Goal: Task Accomplishment & Management: Manage account settings

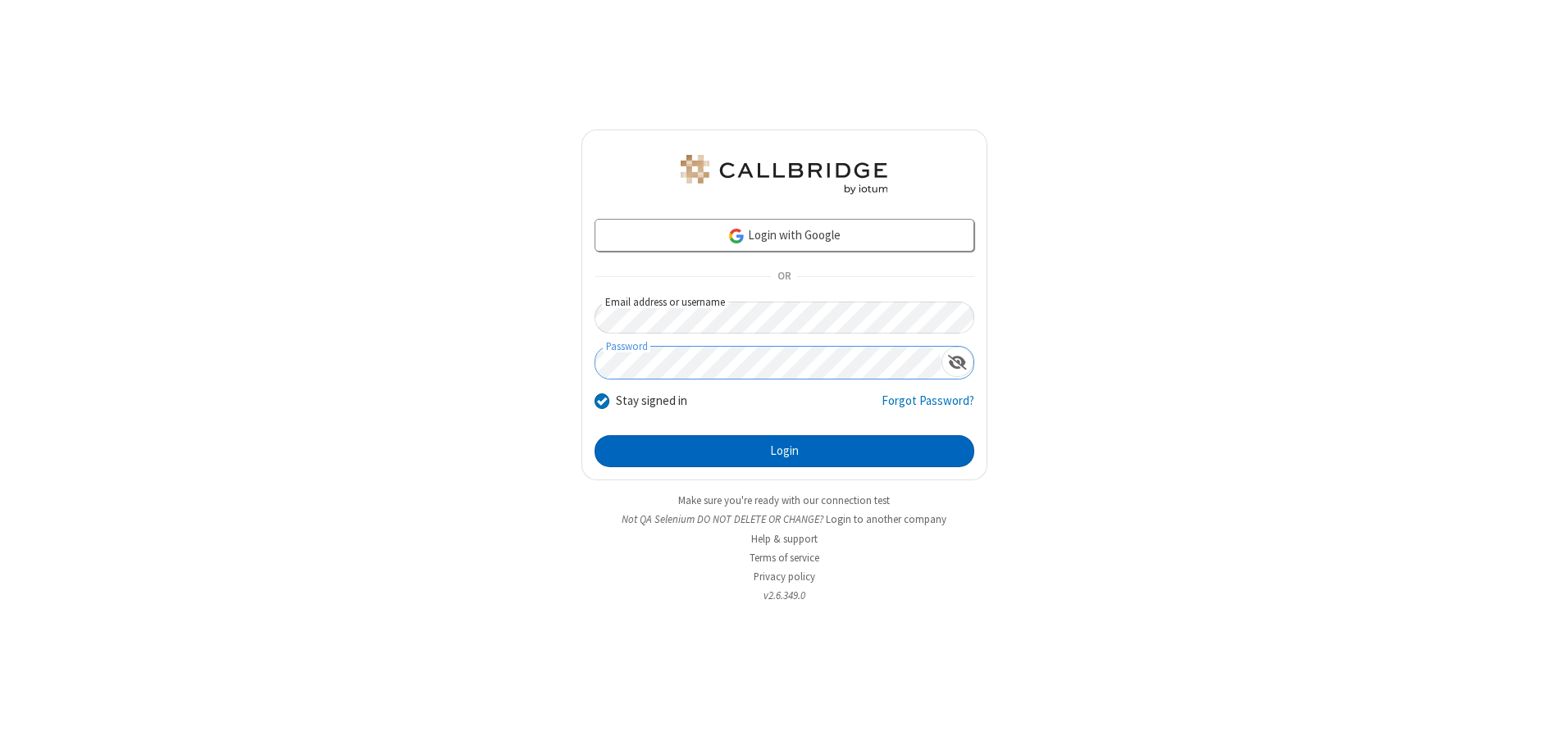
click at [784, 451] on button "Login" at bounding box center [784, 452] width 380 height 33
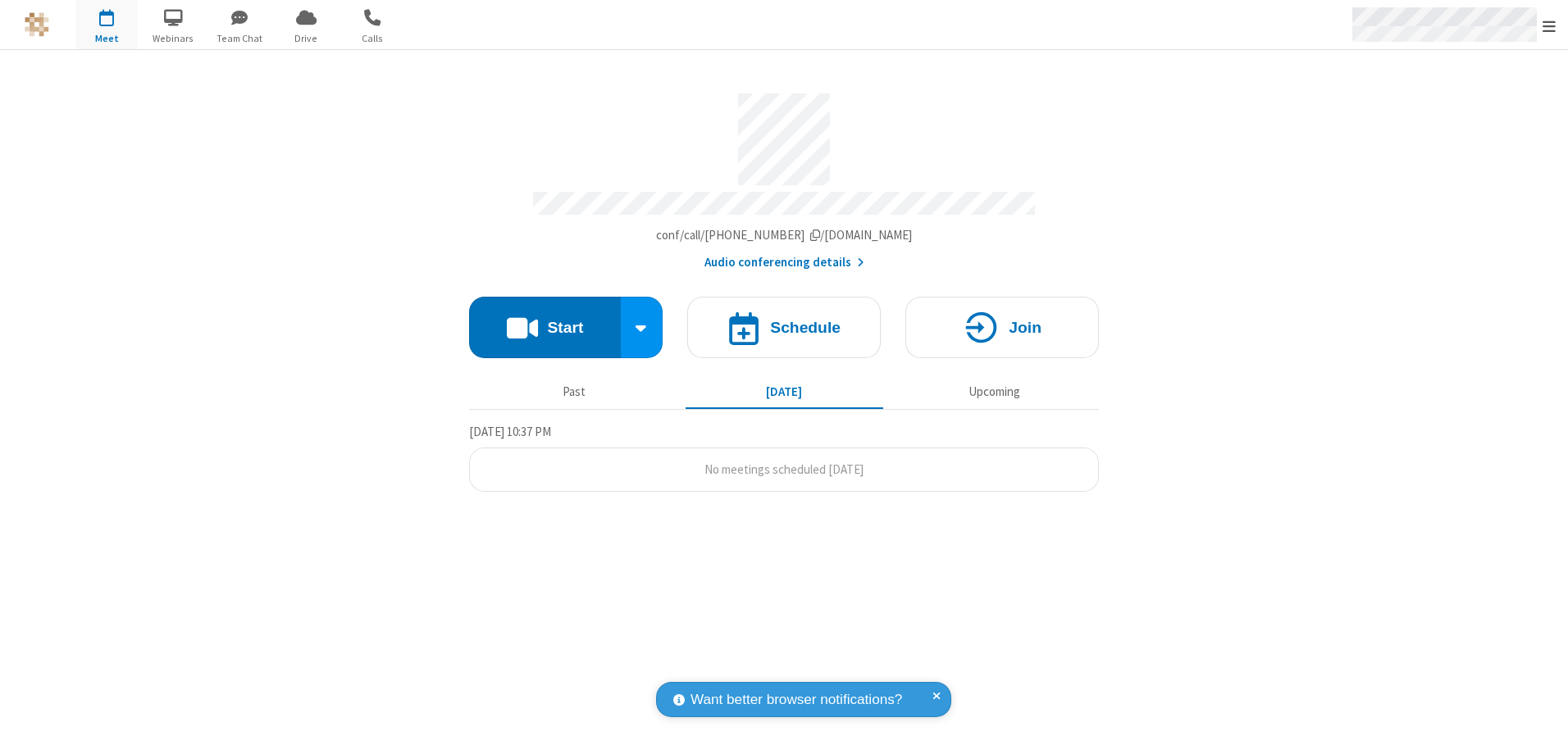
click at [1550, 25] on span "Open menu" at bounding box center [1549, 26] width 13 height 17
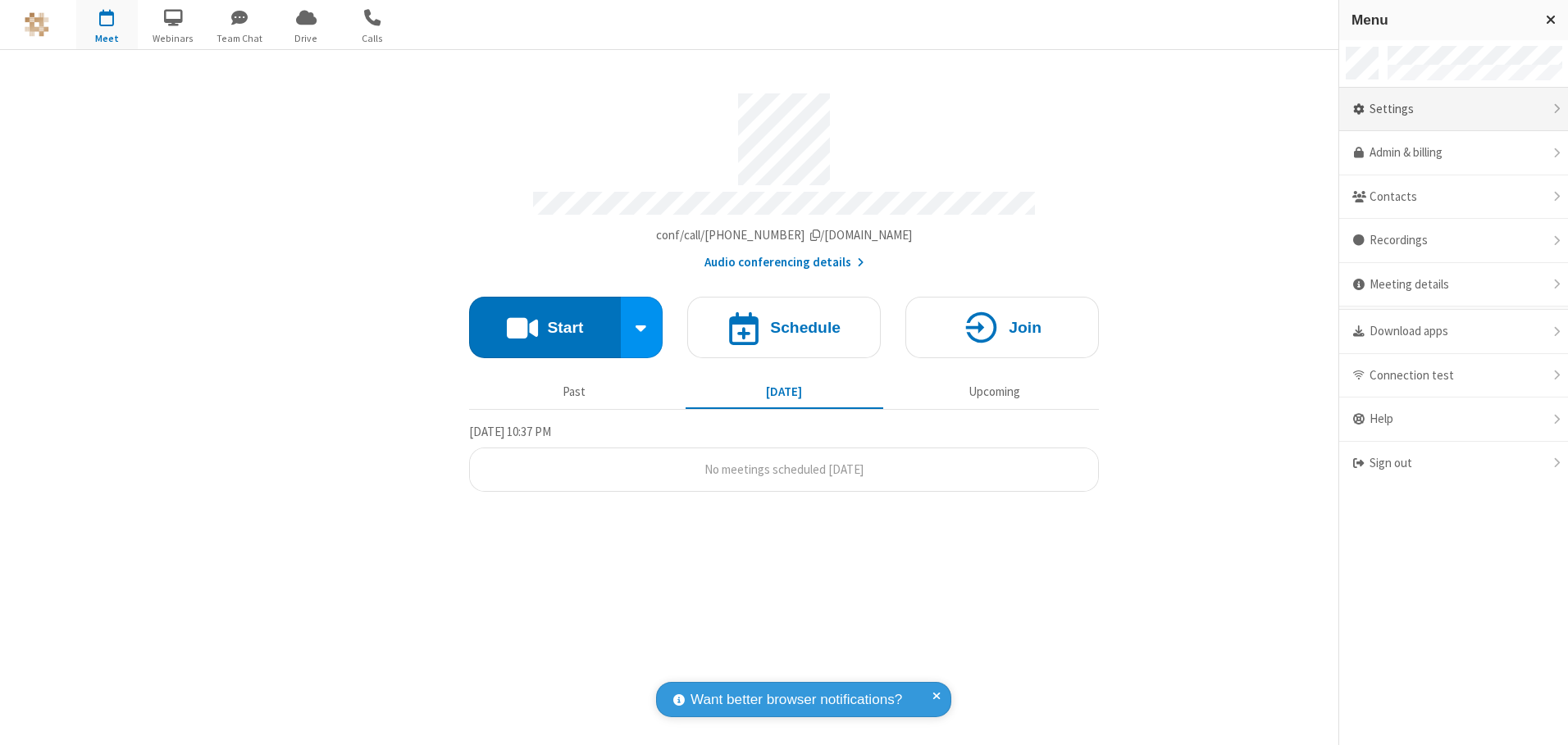
click at [1454, 109] on div "Settings" at bounding box center [1454, 110] width 229 height 44
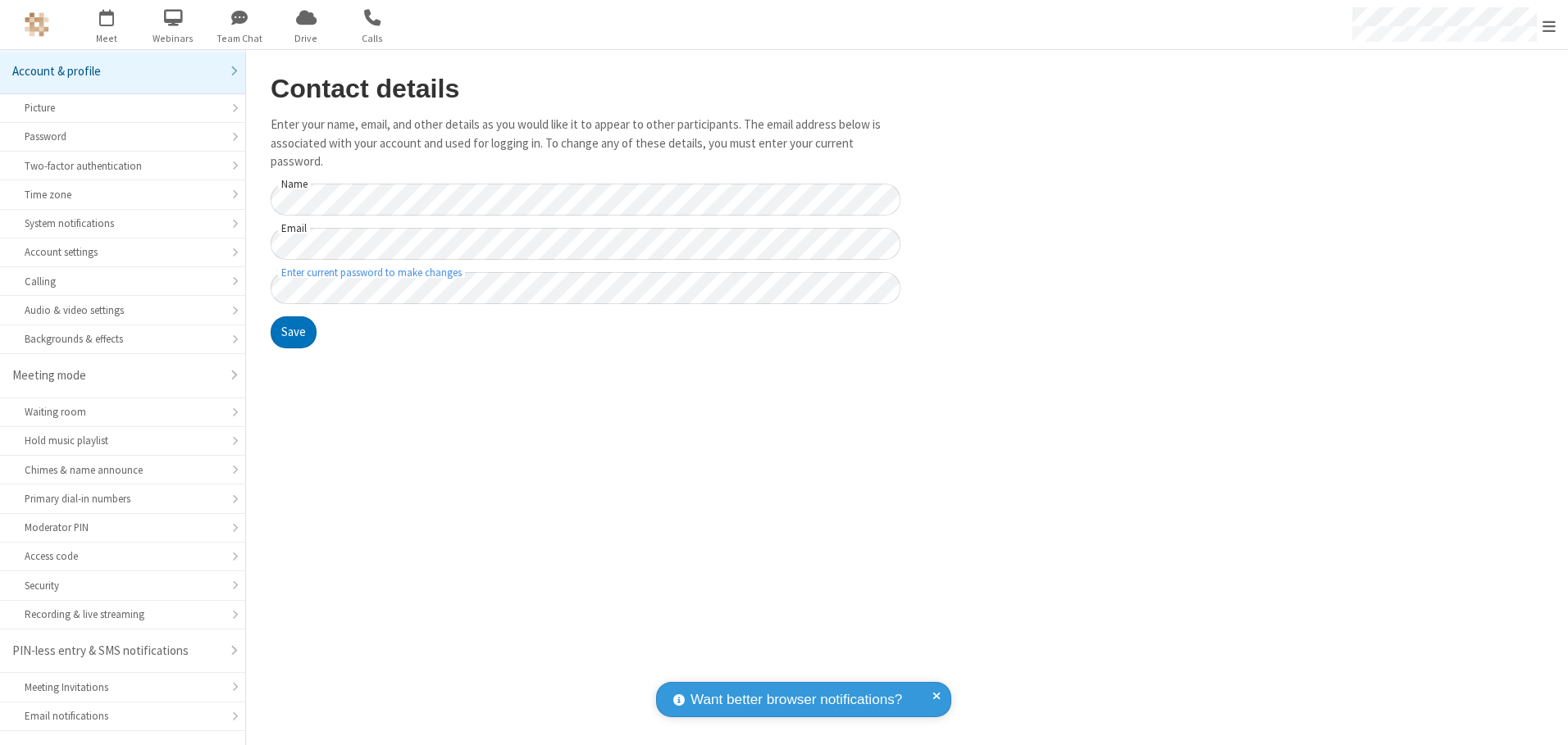
scroll to position [29, 0]
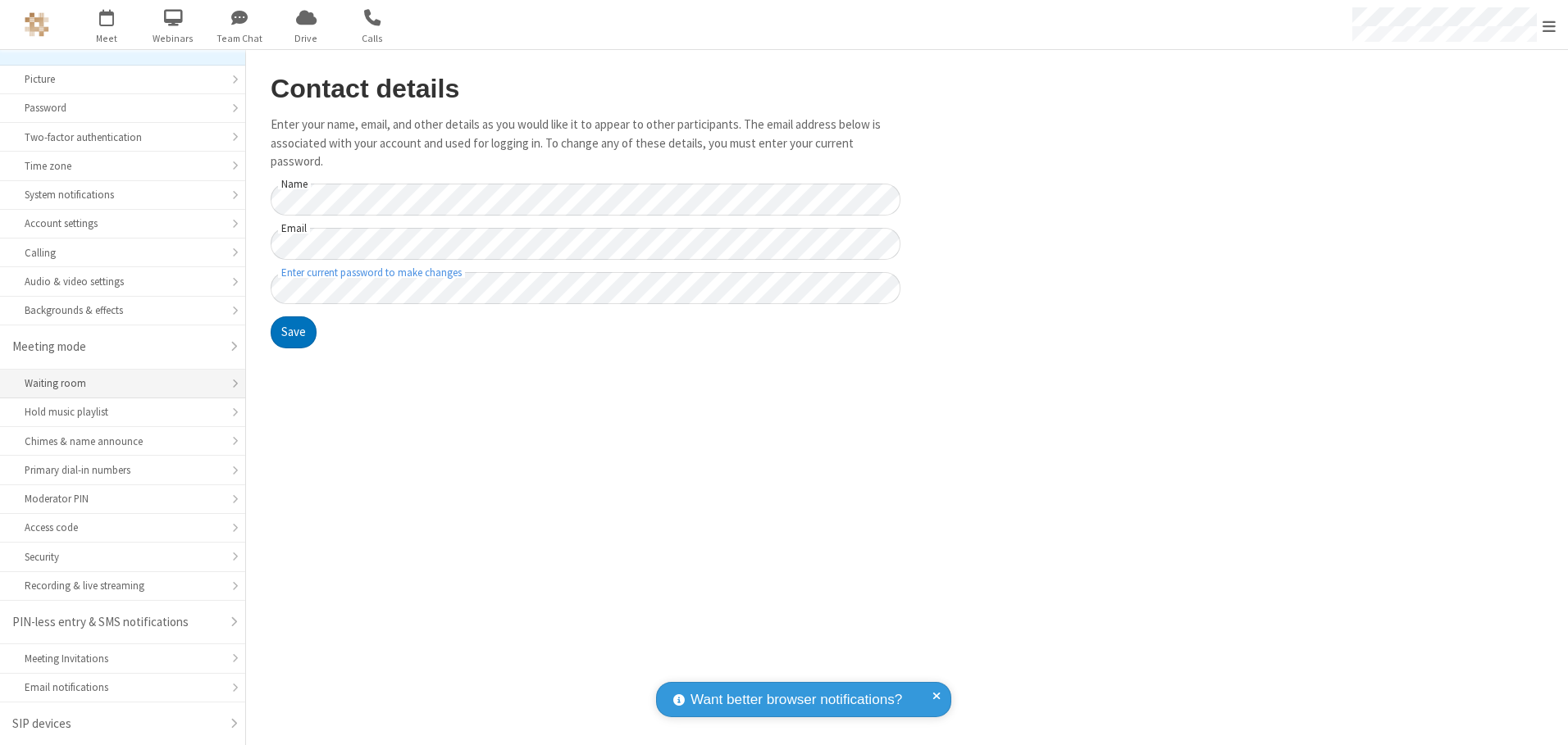
click at [117, 383] on div "Waiting room" at bounding box center [122, 383] width 196 height 16
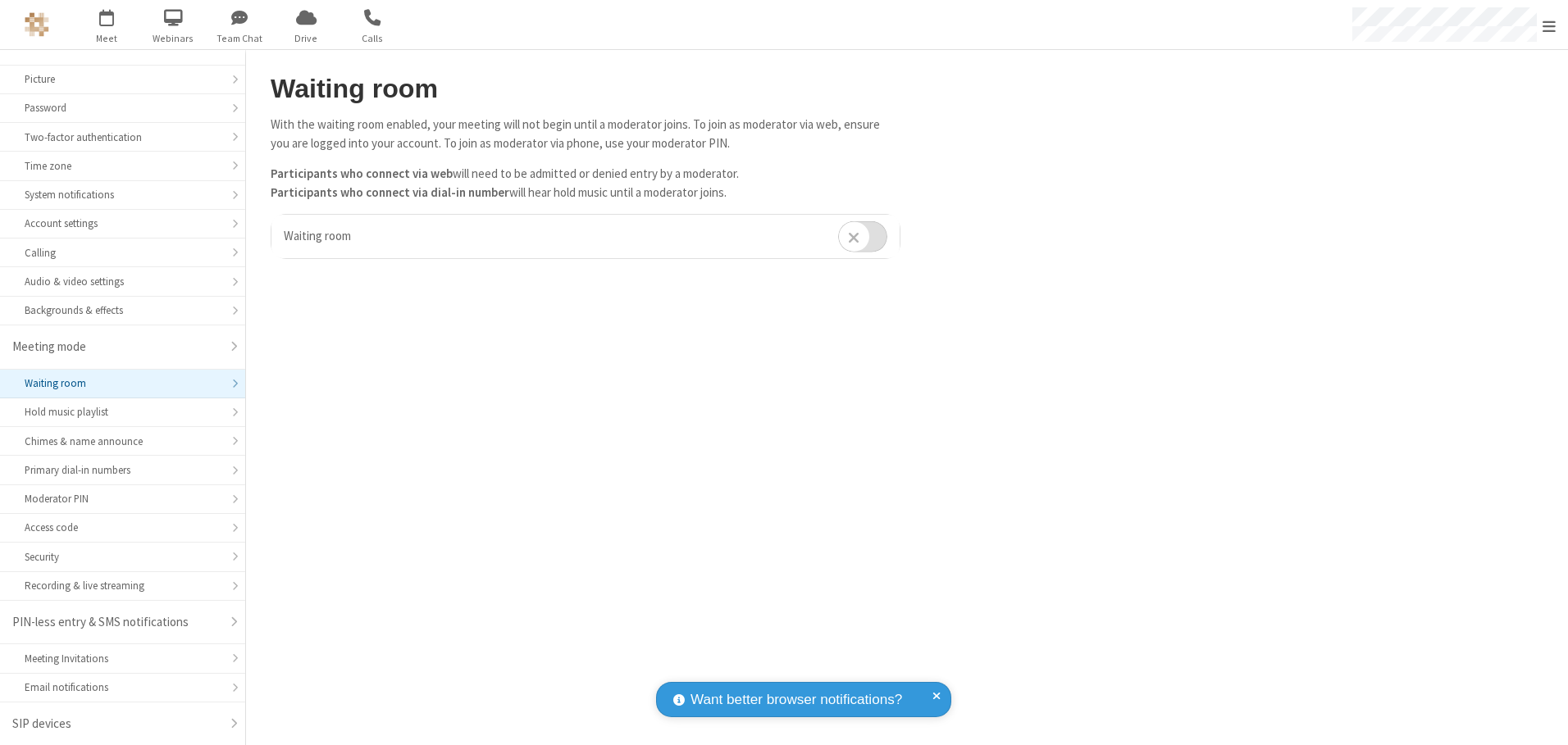
click at [863, 236] on input "checkbox" at bounding box center [863, 236] width 49 height 32
checkbox input "true"
click at [1550, 24] on span "Open menu" at bounding box center [1549, 26] width 13 height 17
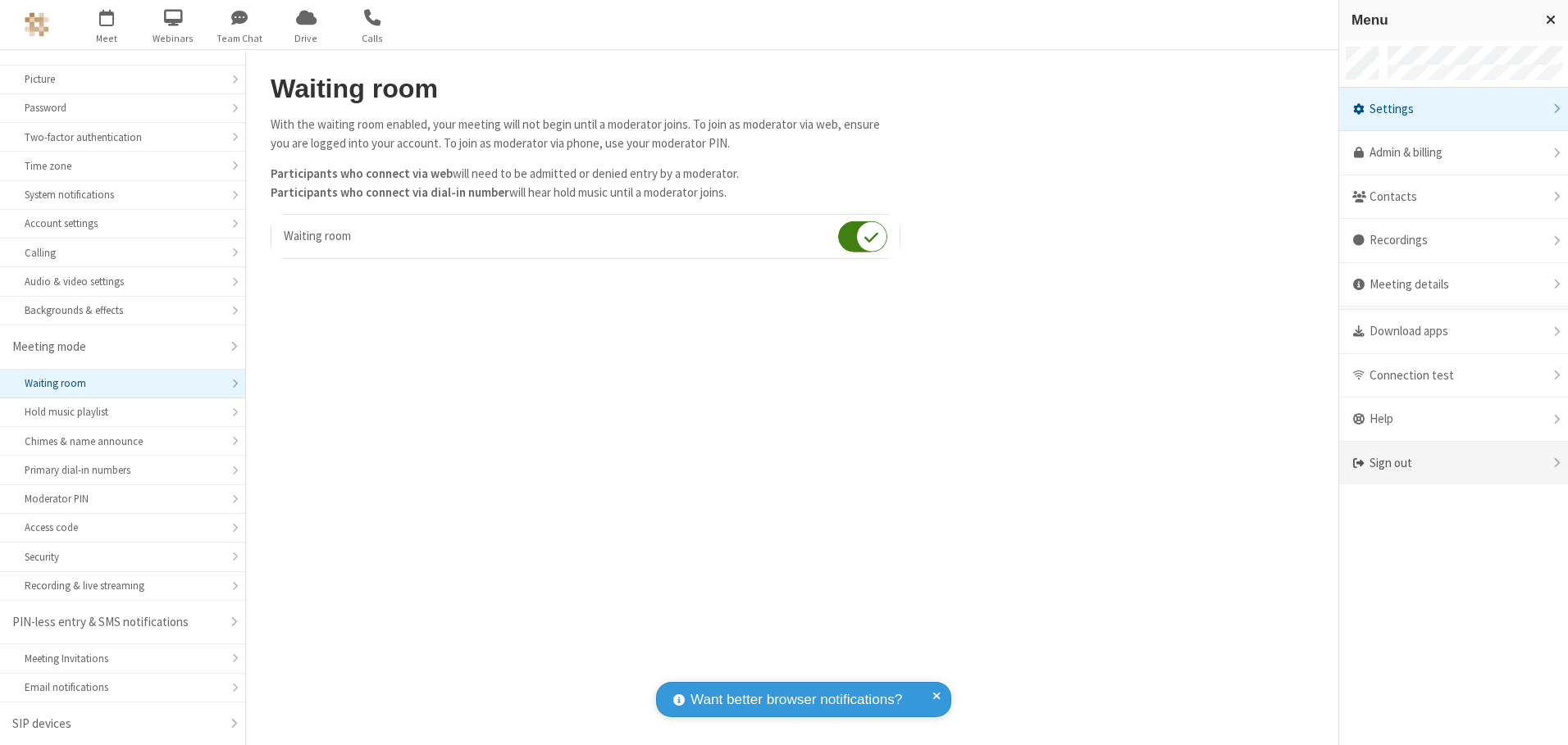
click at [1454, 464] on div "Sign out" at bounding box center [1454, 464] width 229 height 44
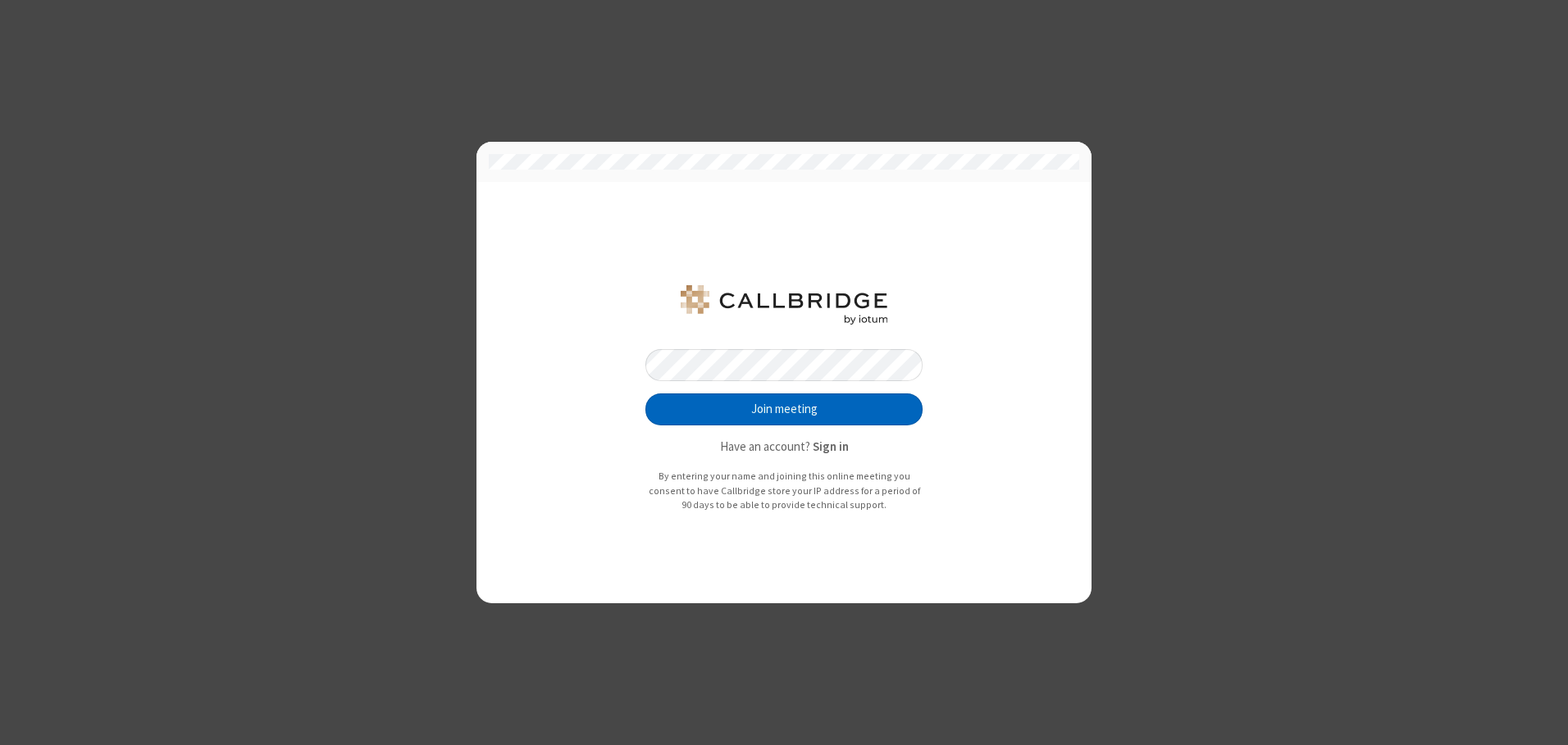
click at [784, 410] on button "Join meeting" at bounding box center [784, 410] width 277 height 33
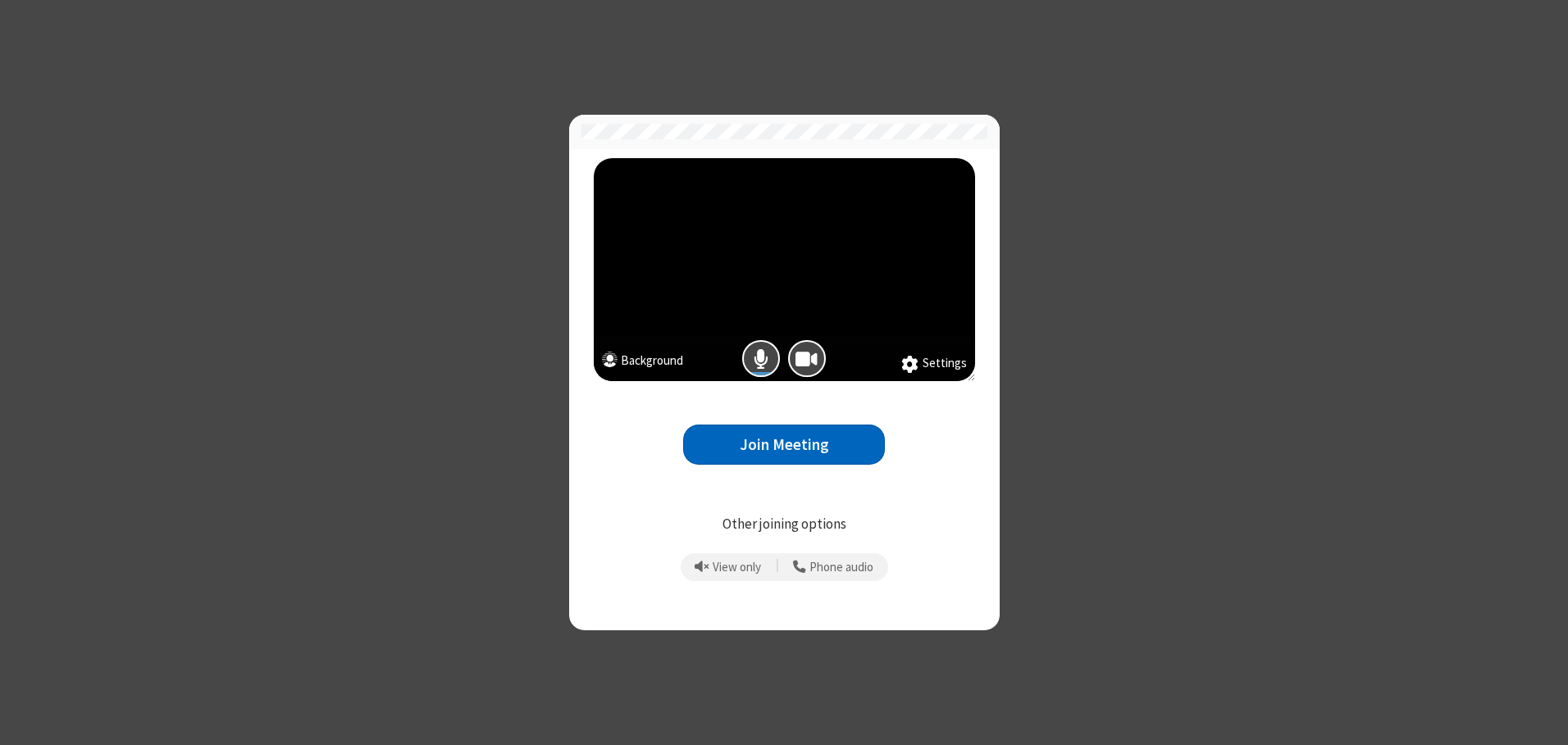
click at [784, 444] on button "Join Meeting" at bounding box center [784, 444] width 202 height 40
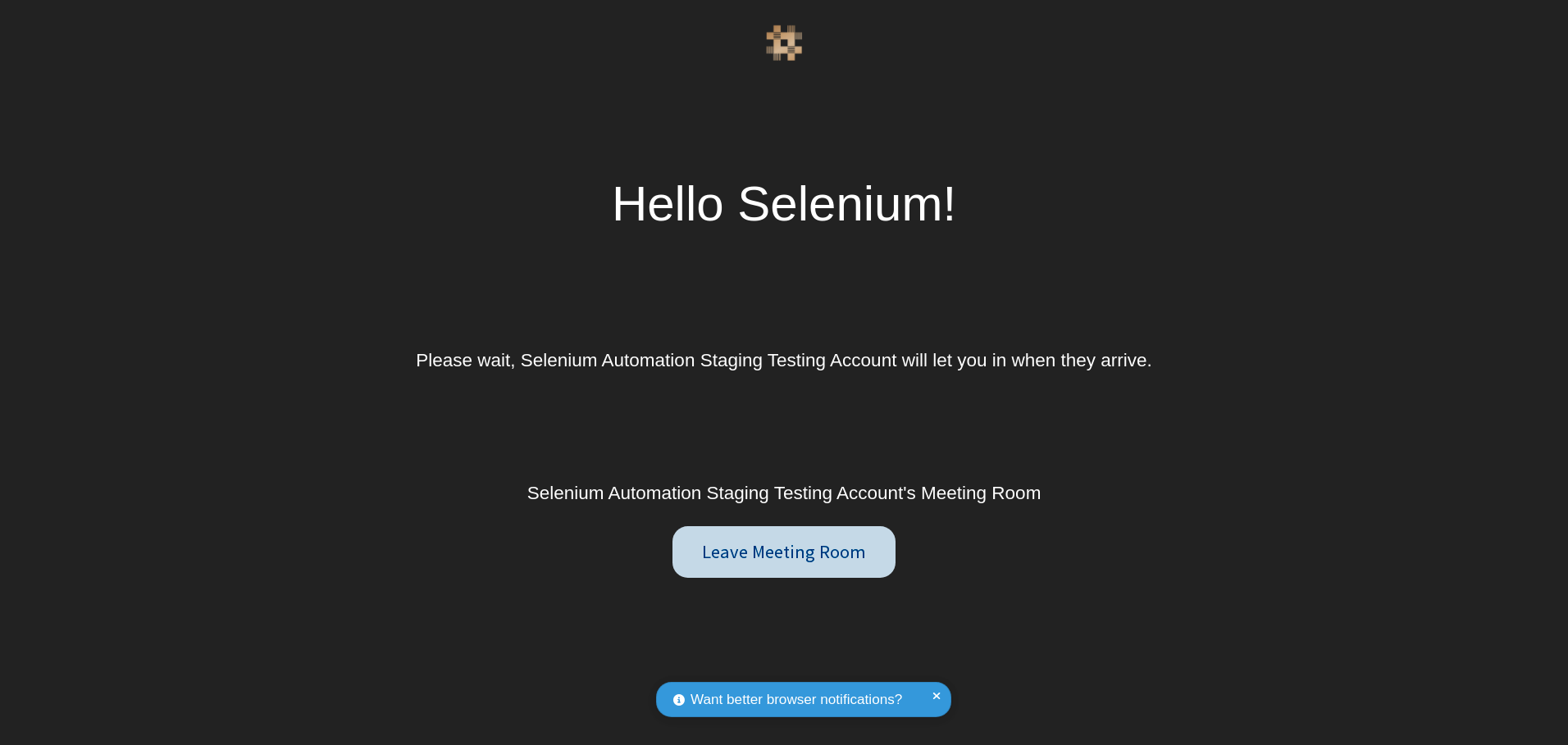
click at [784, 552] on button "Leave Meeting Room" at bounding box center [784, 552] width 224 height 51
